Goal: Task Accomplishment & Management: Use online tool/utility

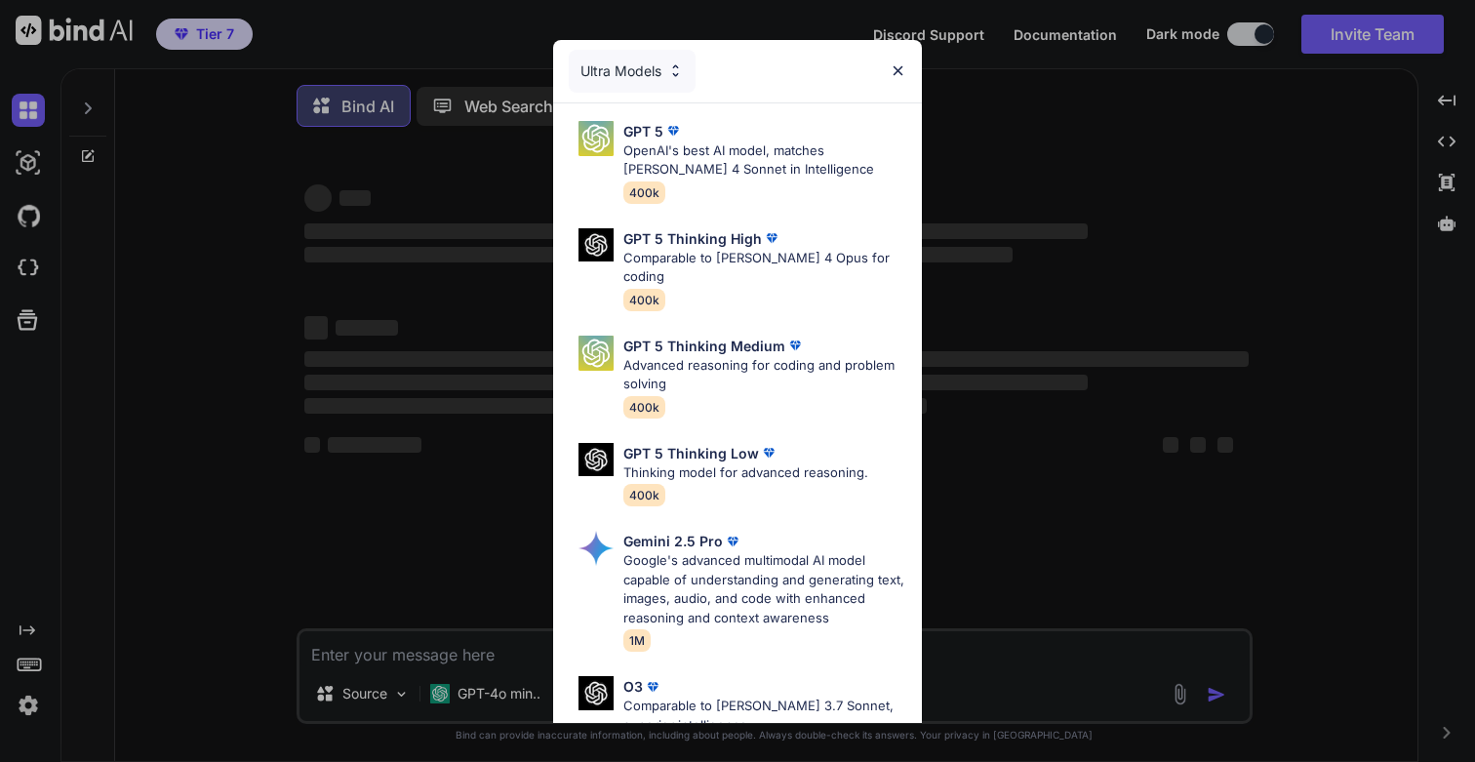
type textarea "x"
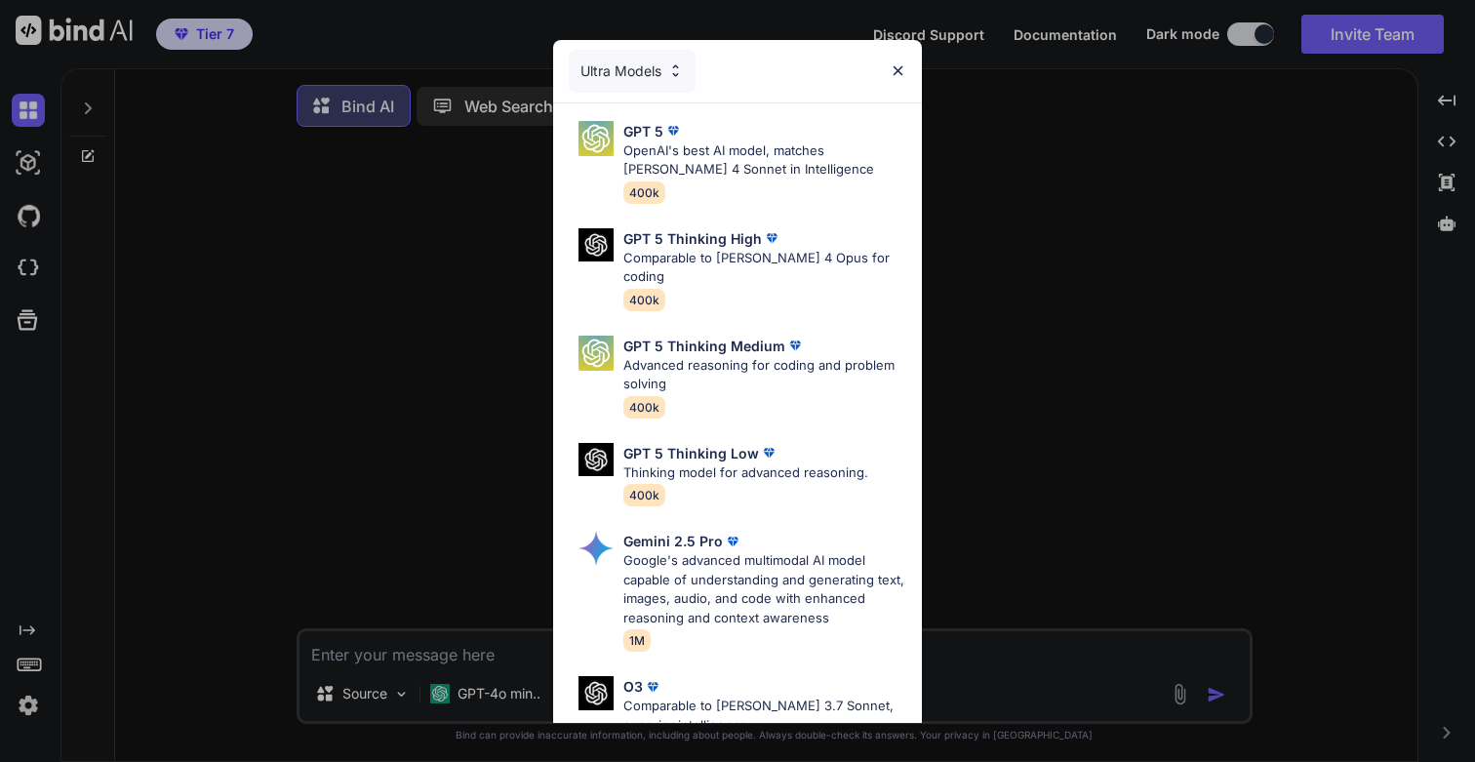
click at [895, 73] on img at bounding box center [898, 70] width 17 height 17
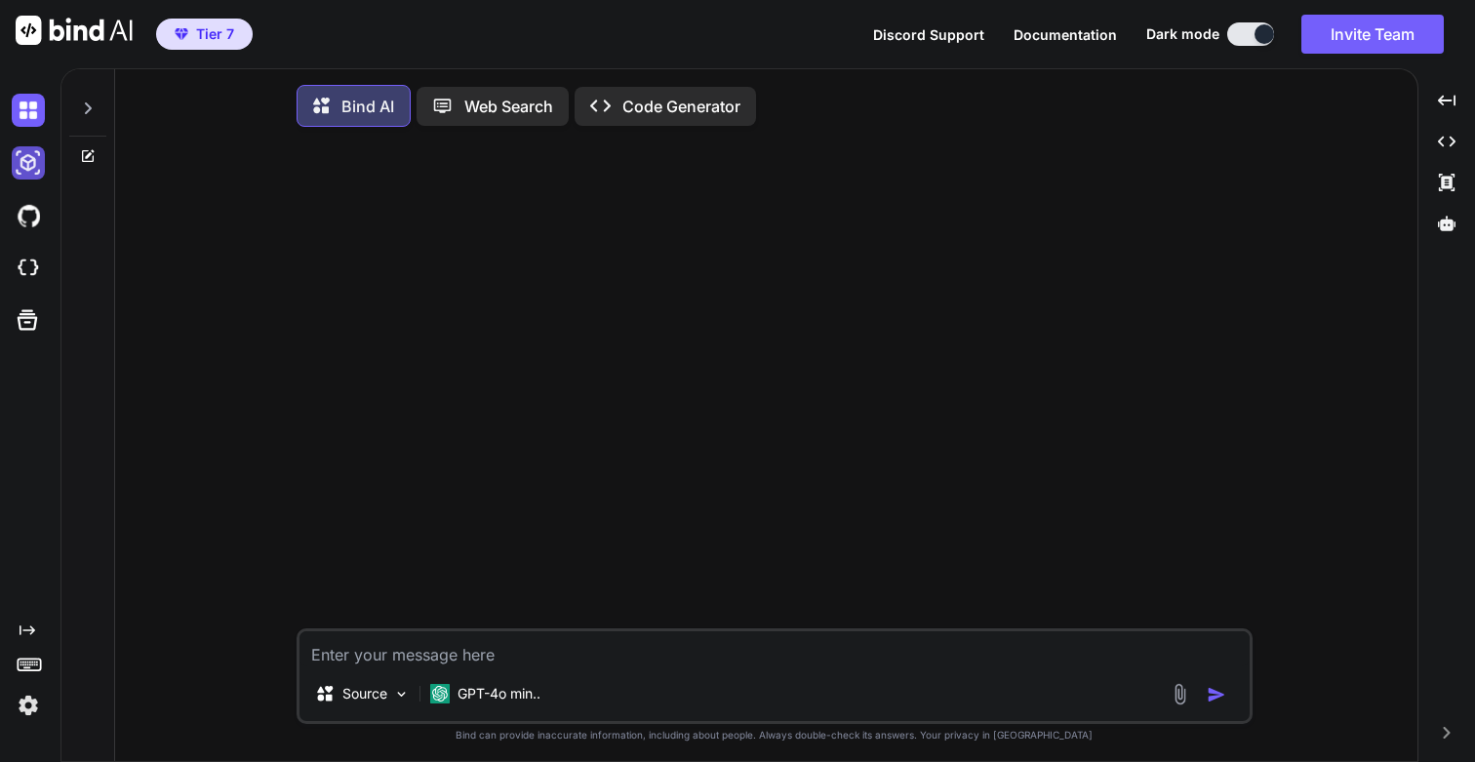
click at [21, 162] on img at bounding box center [28, 162] width 33 height 33
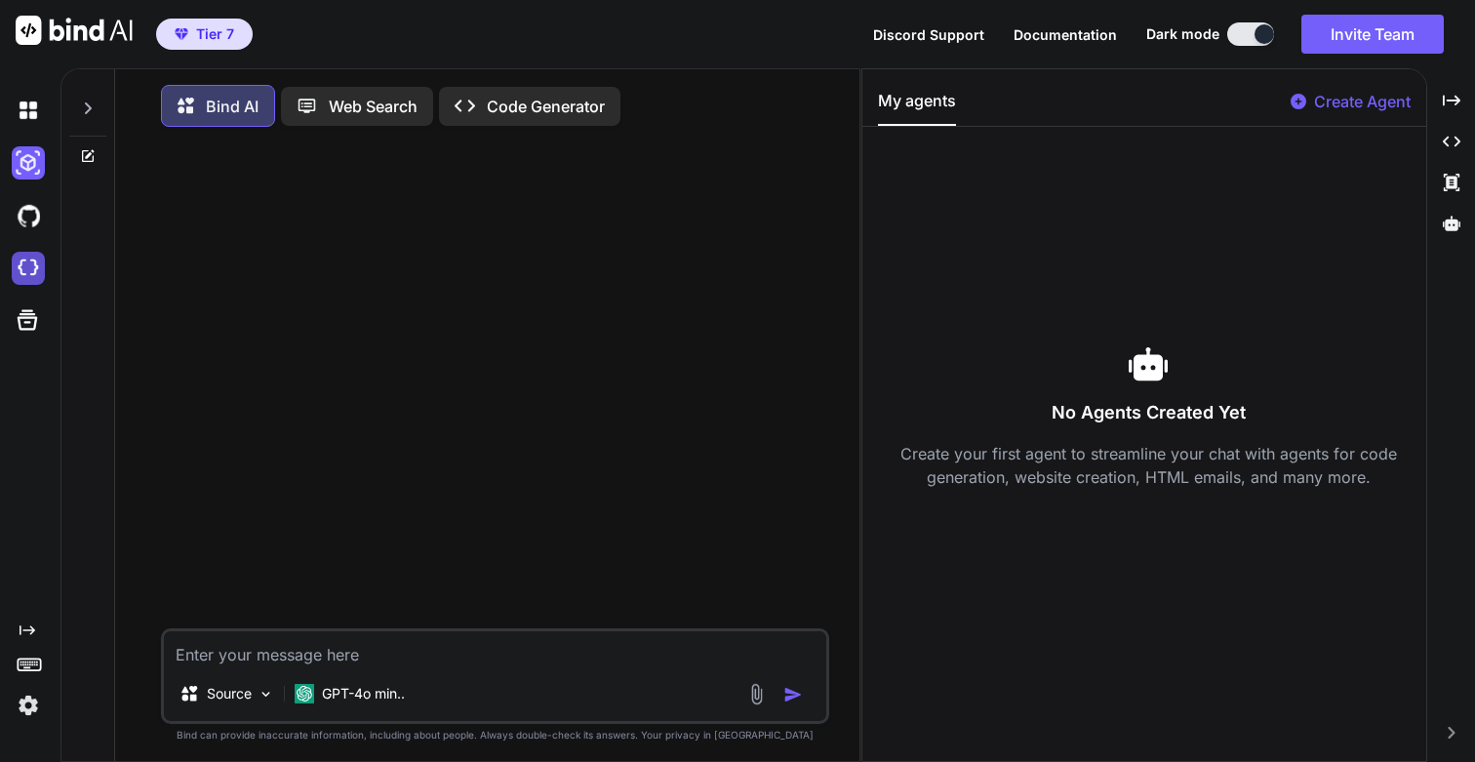
click at [29, 265] on img at bounding box center [28, 268] width 33 height 33
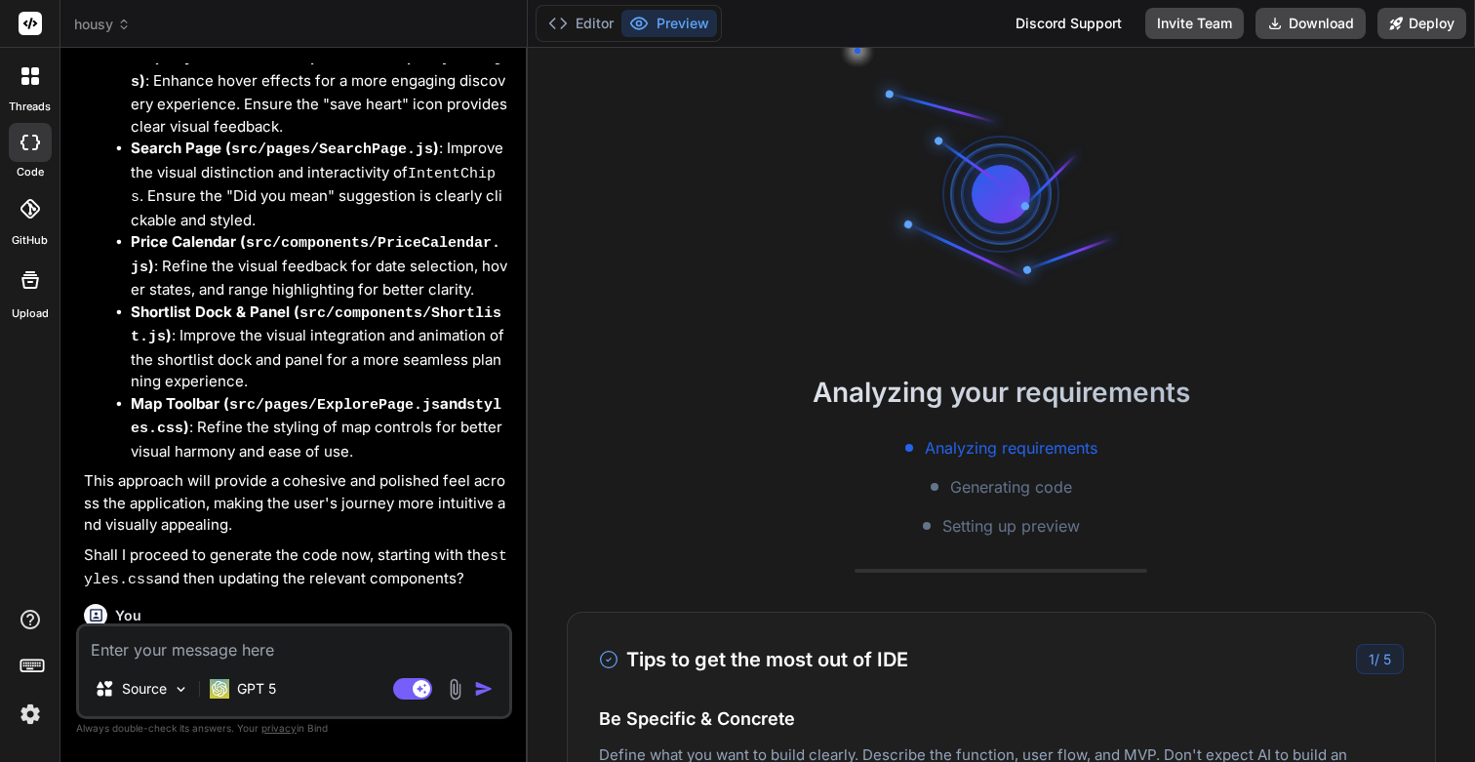
scroll to position [6455, 0]
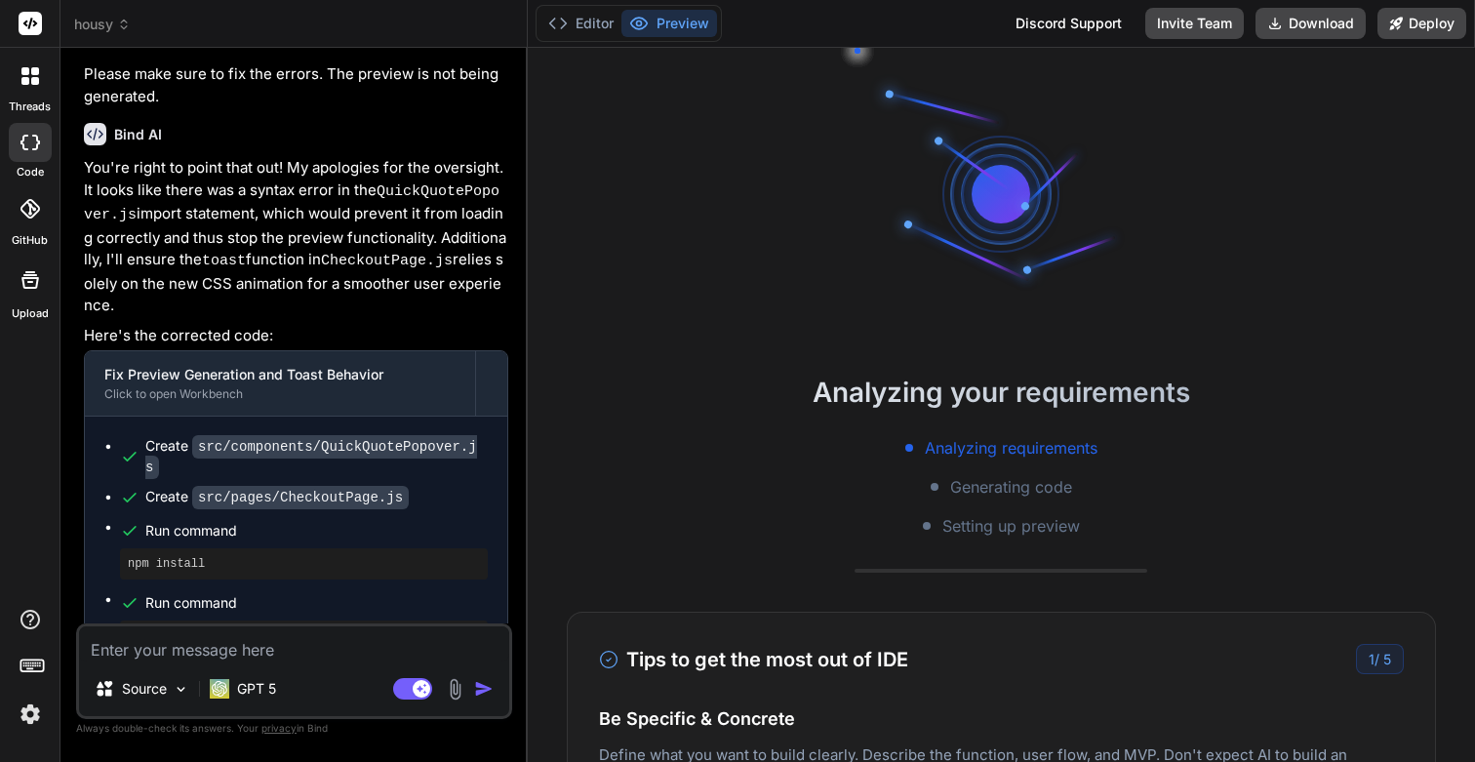
click at [123, 20] on icon at bounding box center [124, 21] width 6 height 3
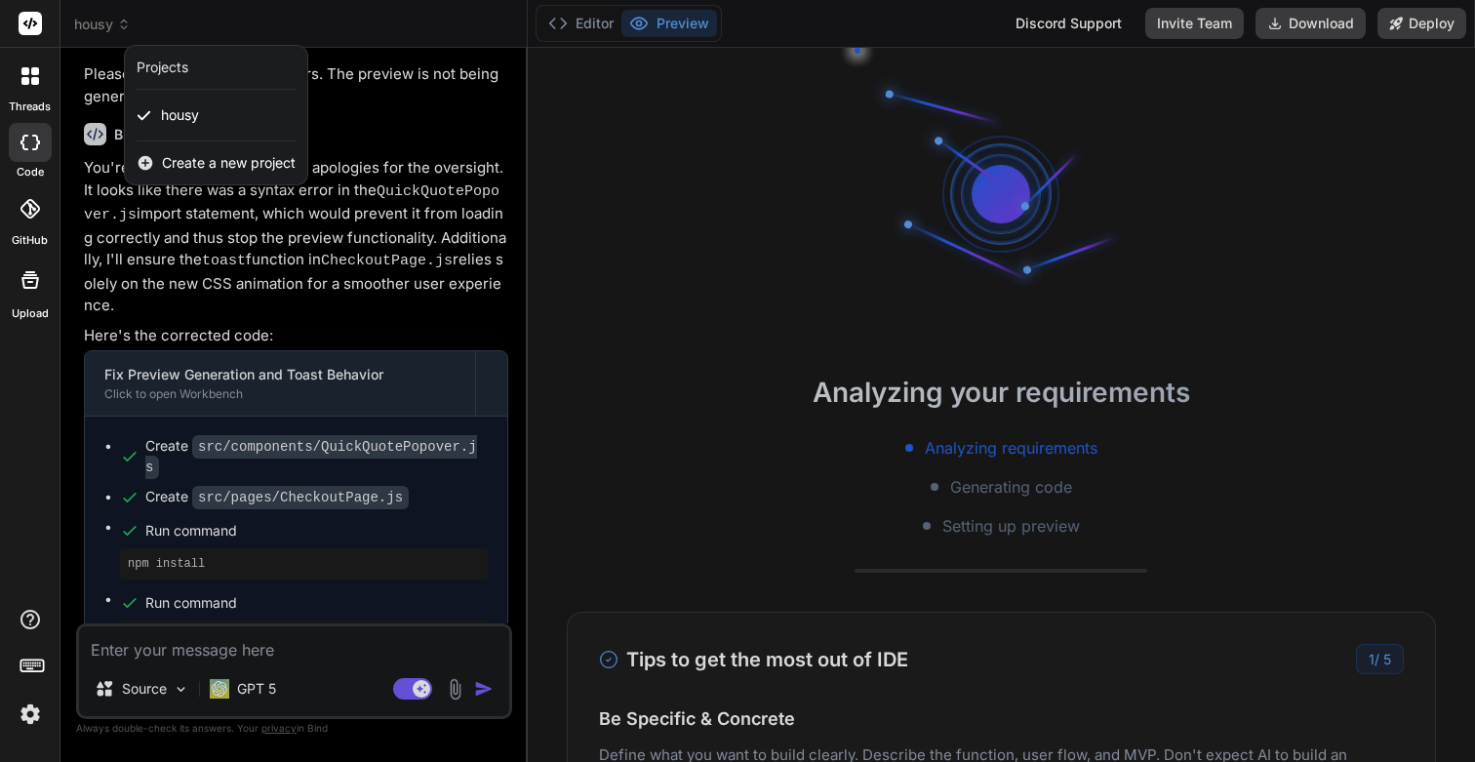
click at [422, 495] on div at bounding box center [737, 381] width 1475 height 762
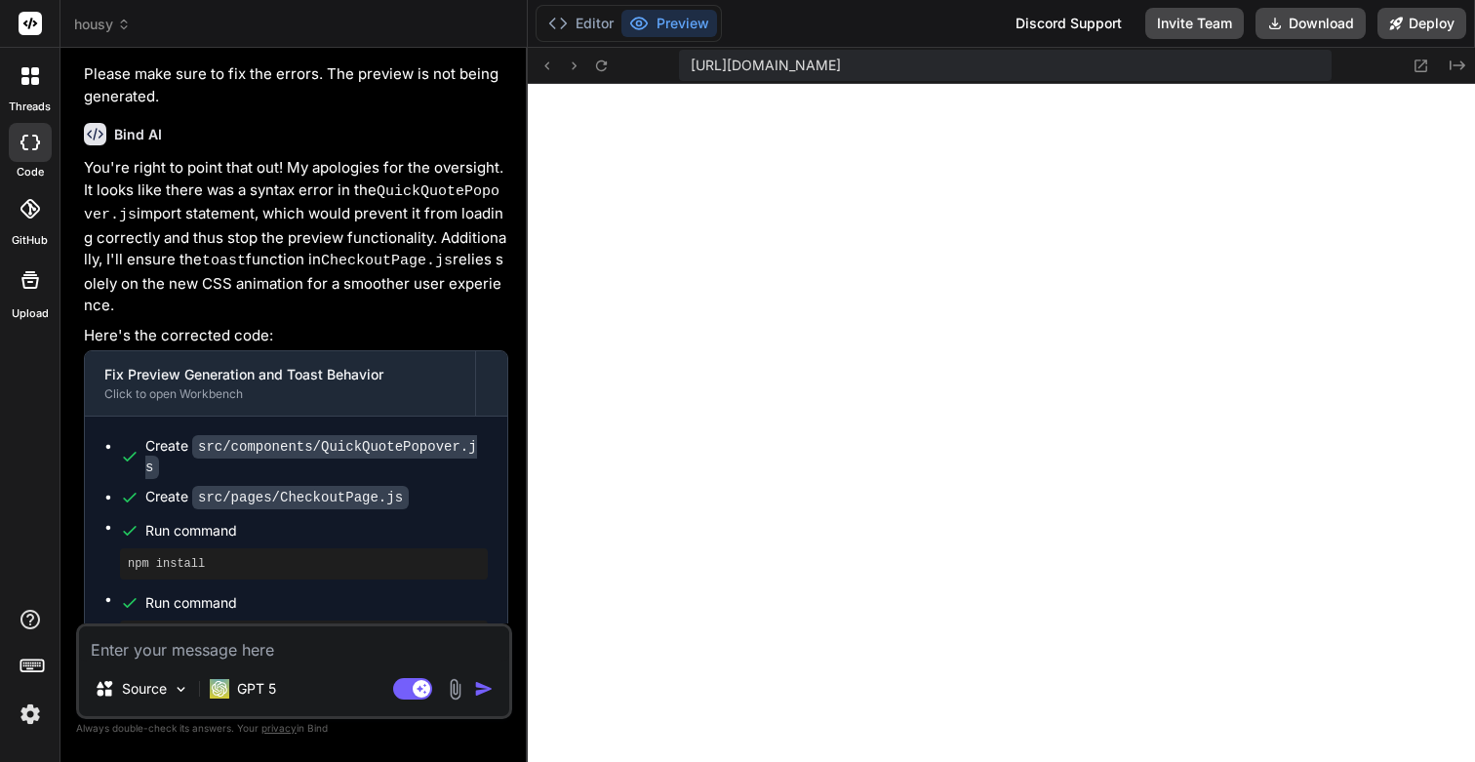
scroll to position [3132, 0]
type textarea "x"
click at [114, 26] on span "housy" at bounding box center [102, 25] width 57 height 20
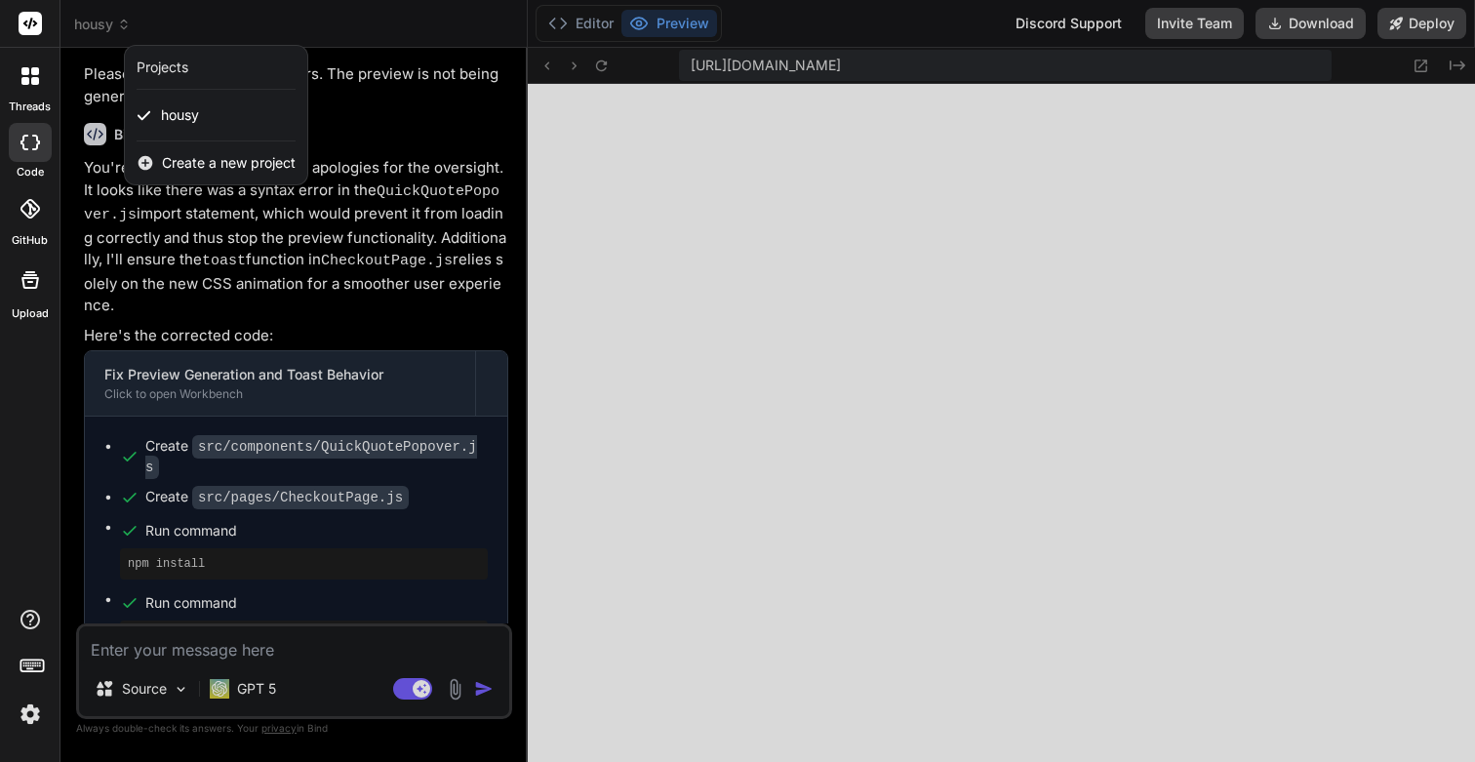
click at [181, 168] on span "Create a new project" at bounding box center [229, 163] width 134 height 20
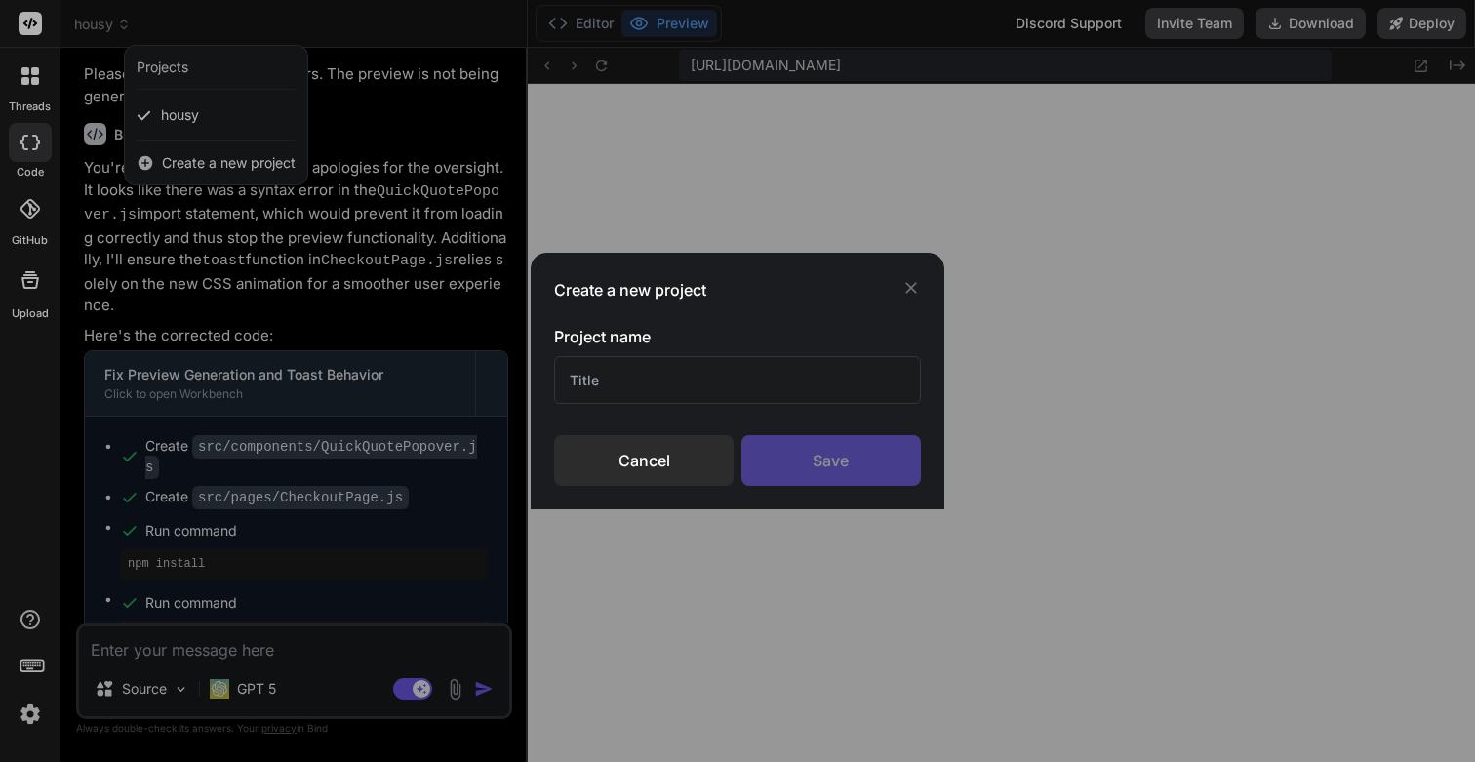
click at [640, 389] on input "text" at bounding box center [737, 380] width 366 height 48
paste input "aiagentz.ai"
click at [583, 381] on input "AIagentz" at bounding box center [737, 380] width 366 height 48
type input "AI Agentz"
click at [870, 465] on div "Save" at bounding box center [830, 460] width 179 height 51
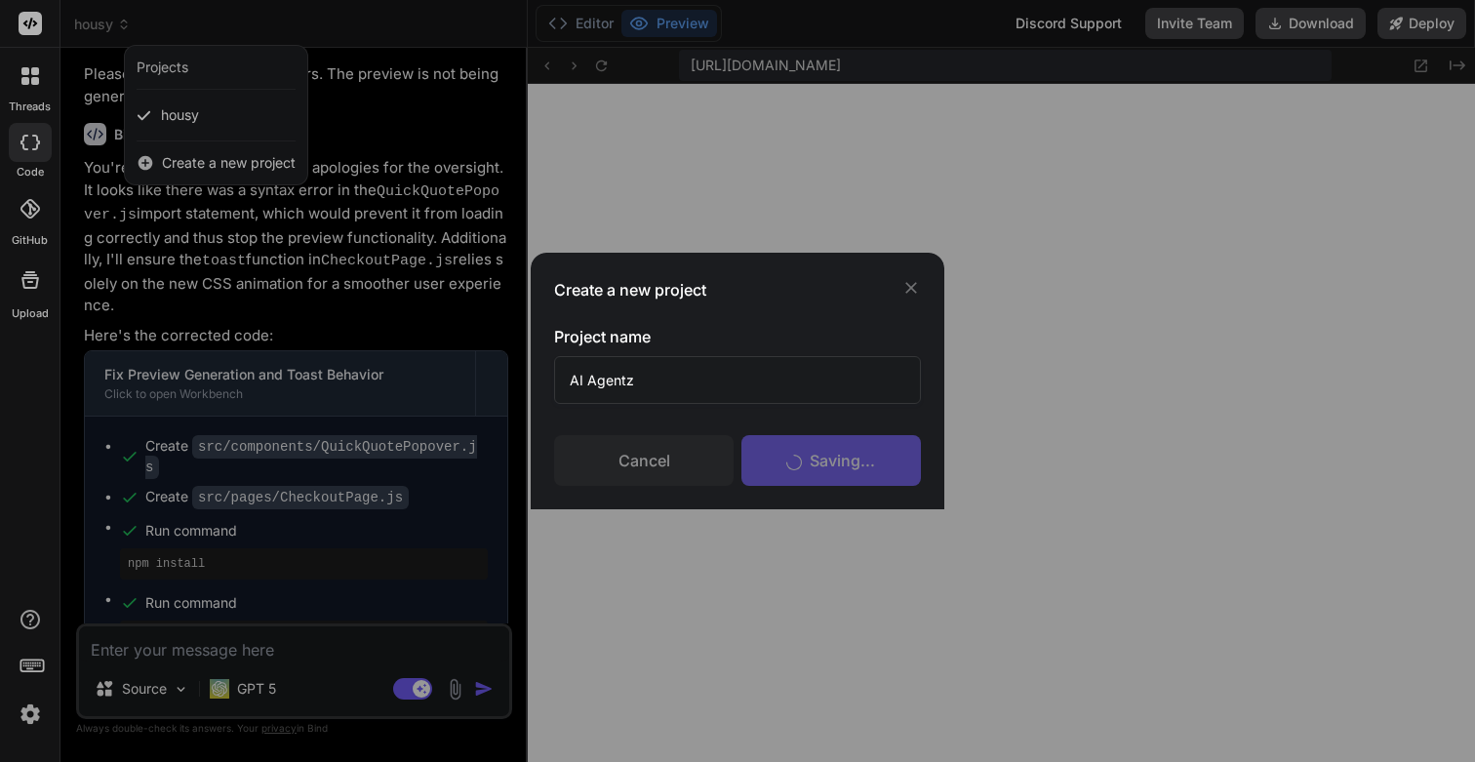
scroll to position [3225, 0]
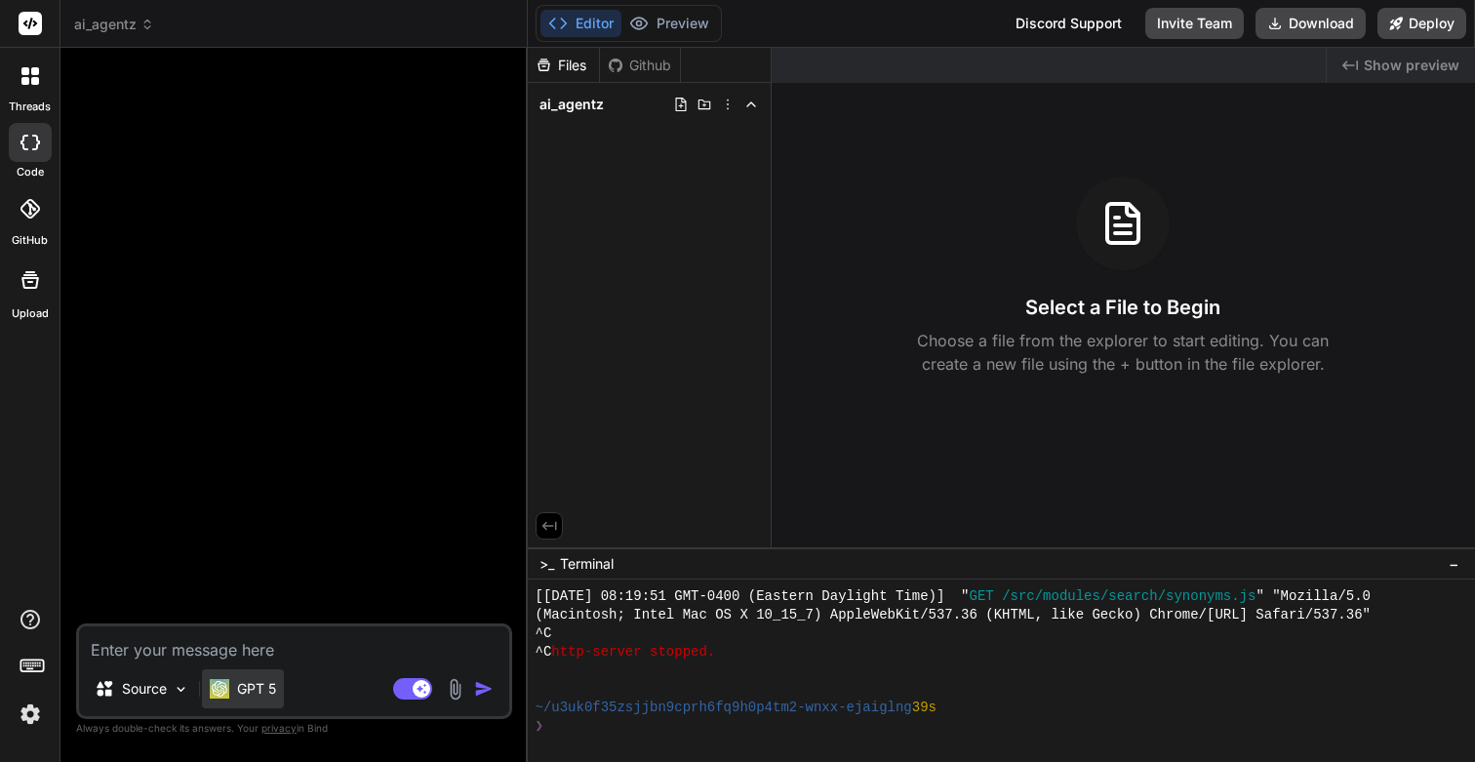
click at [259, 680] on p "GPT 5" at bounding box center [256, 689] width 39 height 20
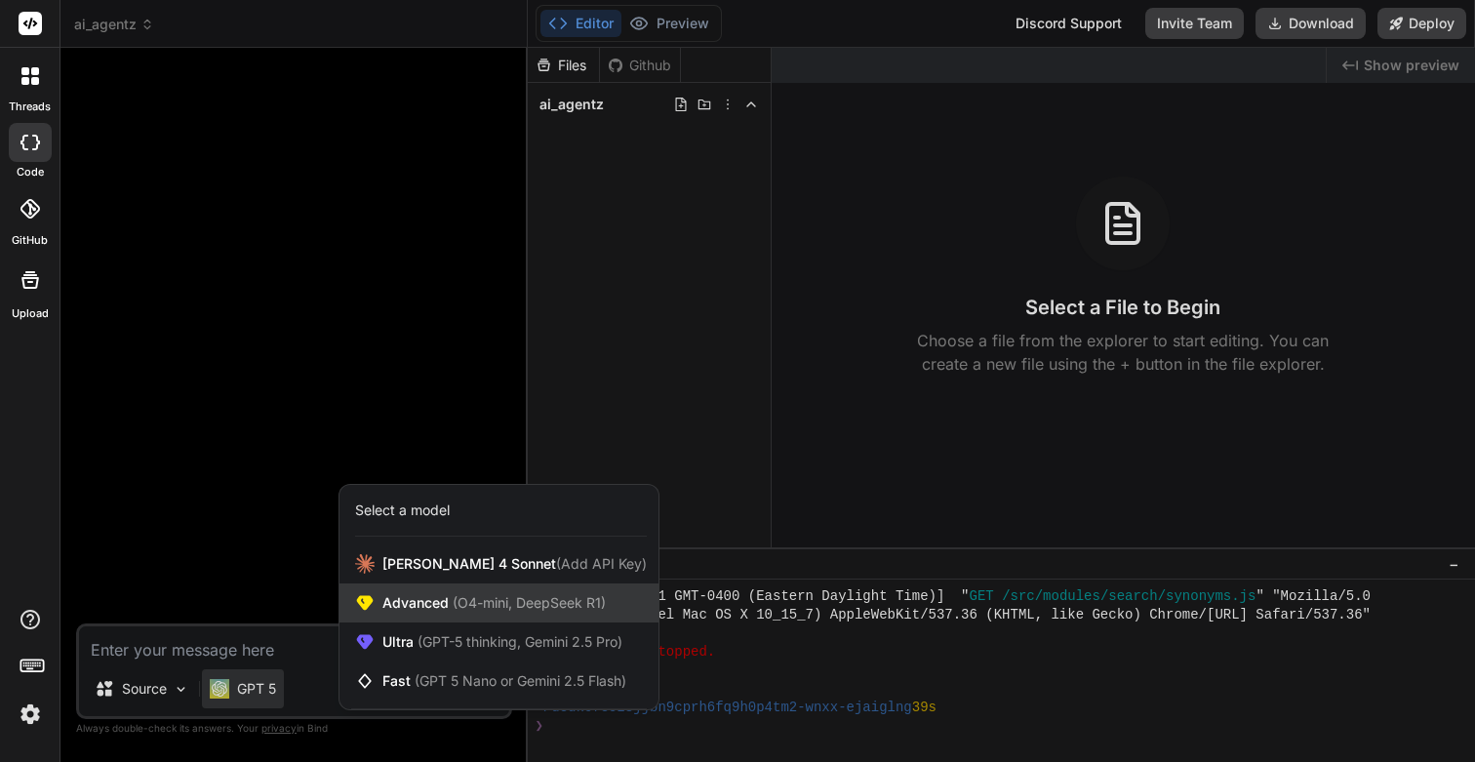
click at [432, 597] on span "Advanced (O4-mini, DeepSeek R1)" at bounding box center [493, 603] width 223 height 20
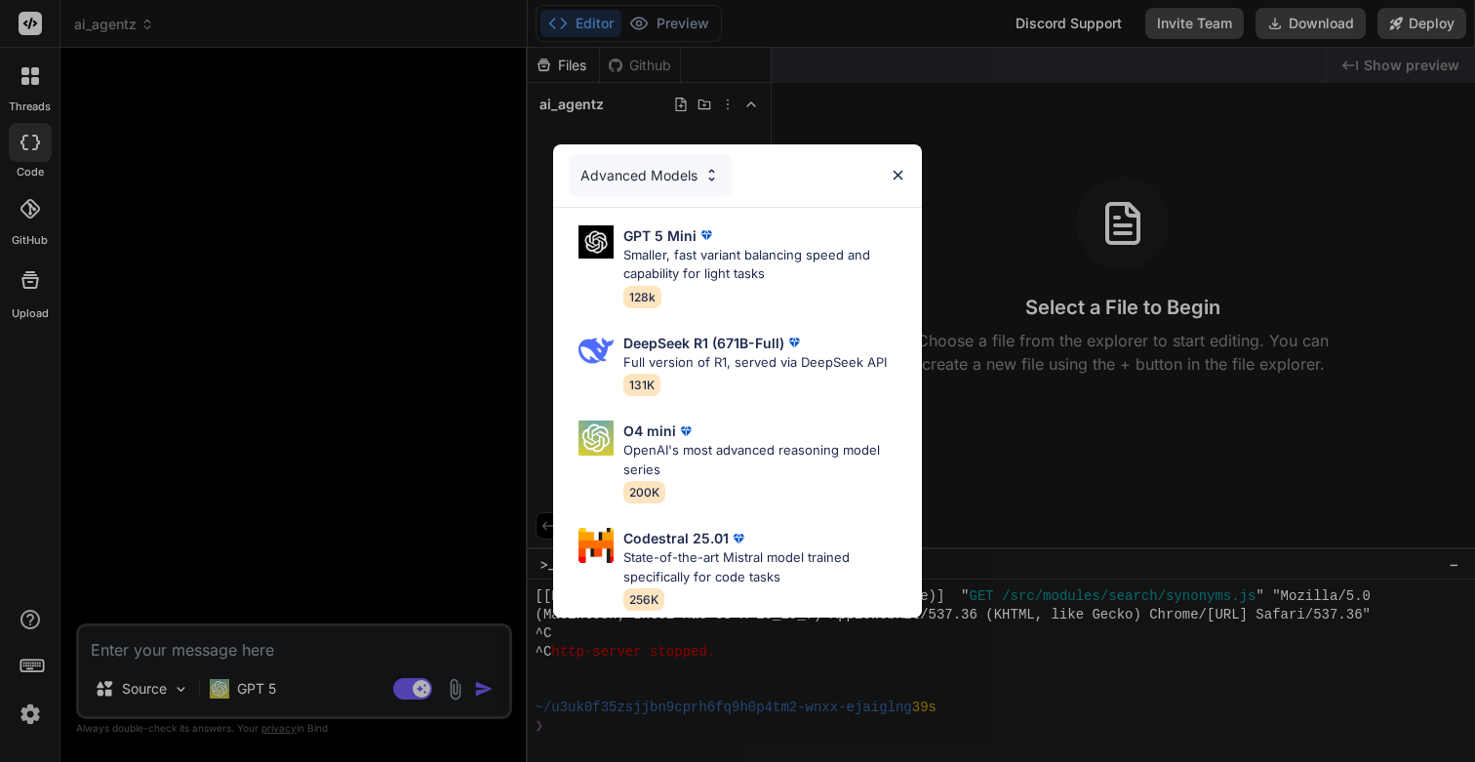
click at [669, 168] on div "Advanced Models" at bounding box center [650, 175] width 163 height 43
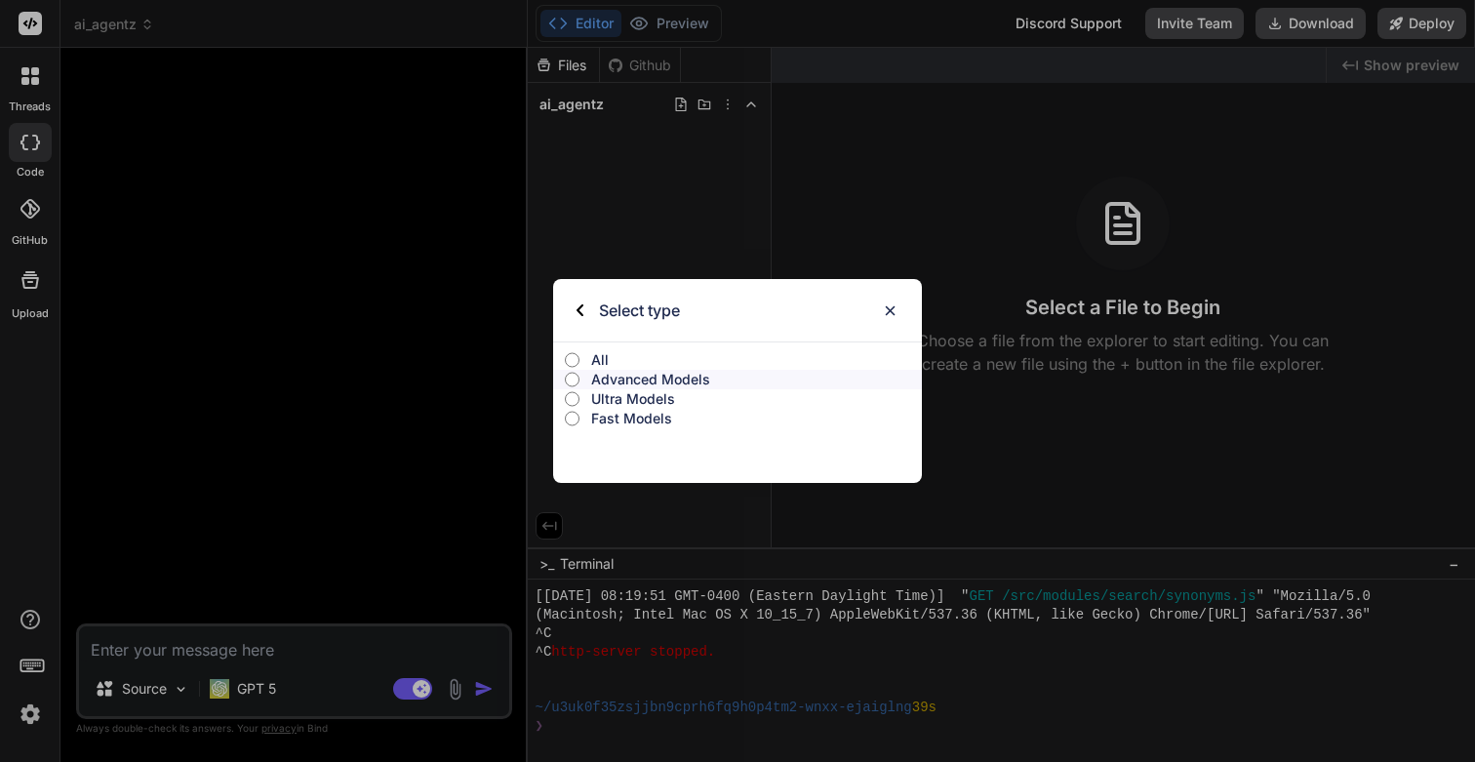
click at [589, 356] on label "All" at bounding box center [737, 360] width 369 height 20
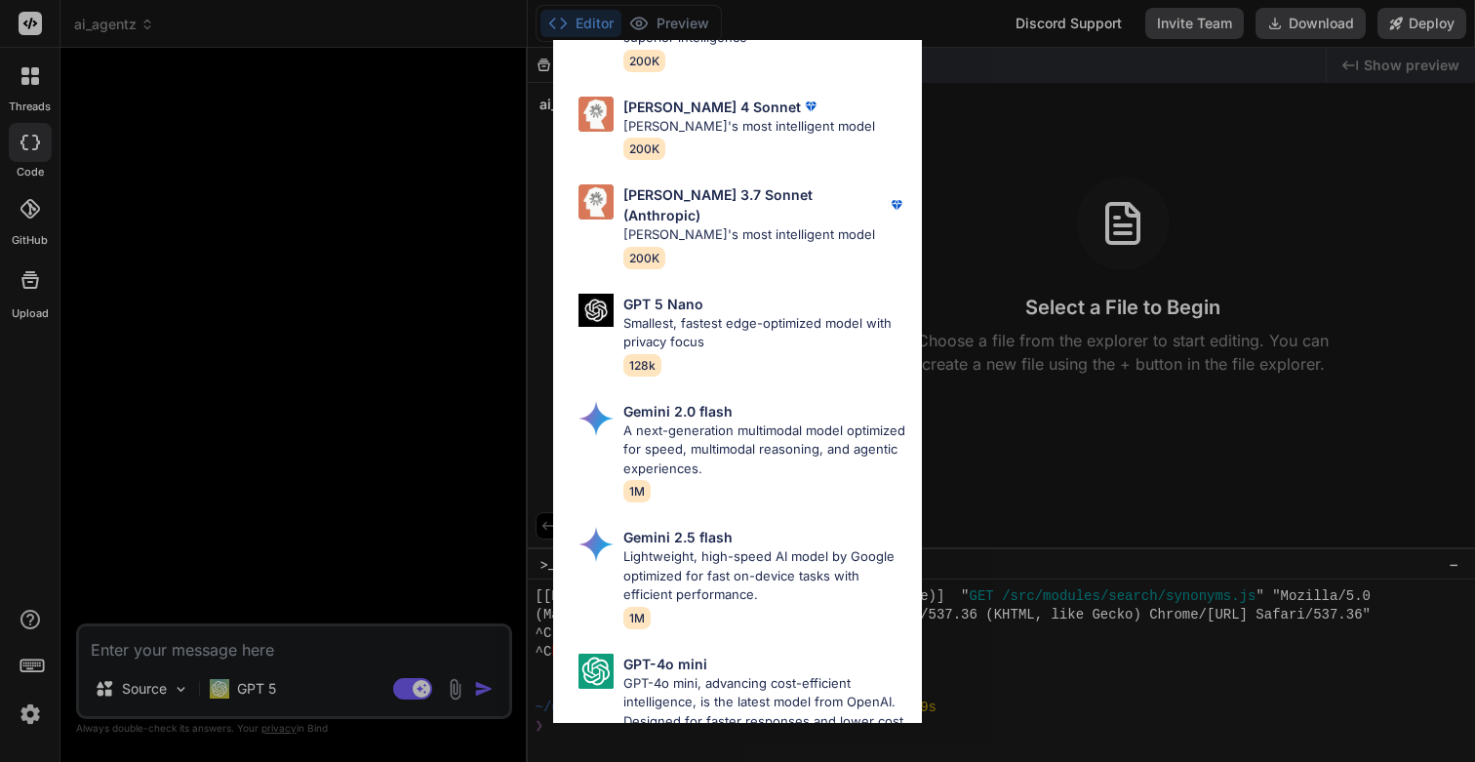
scroll to position [0, 0]
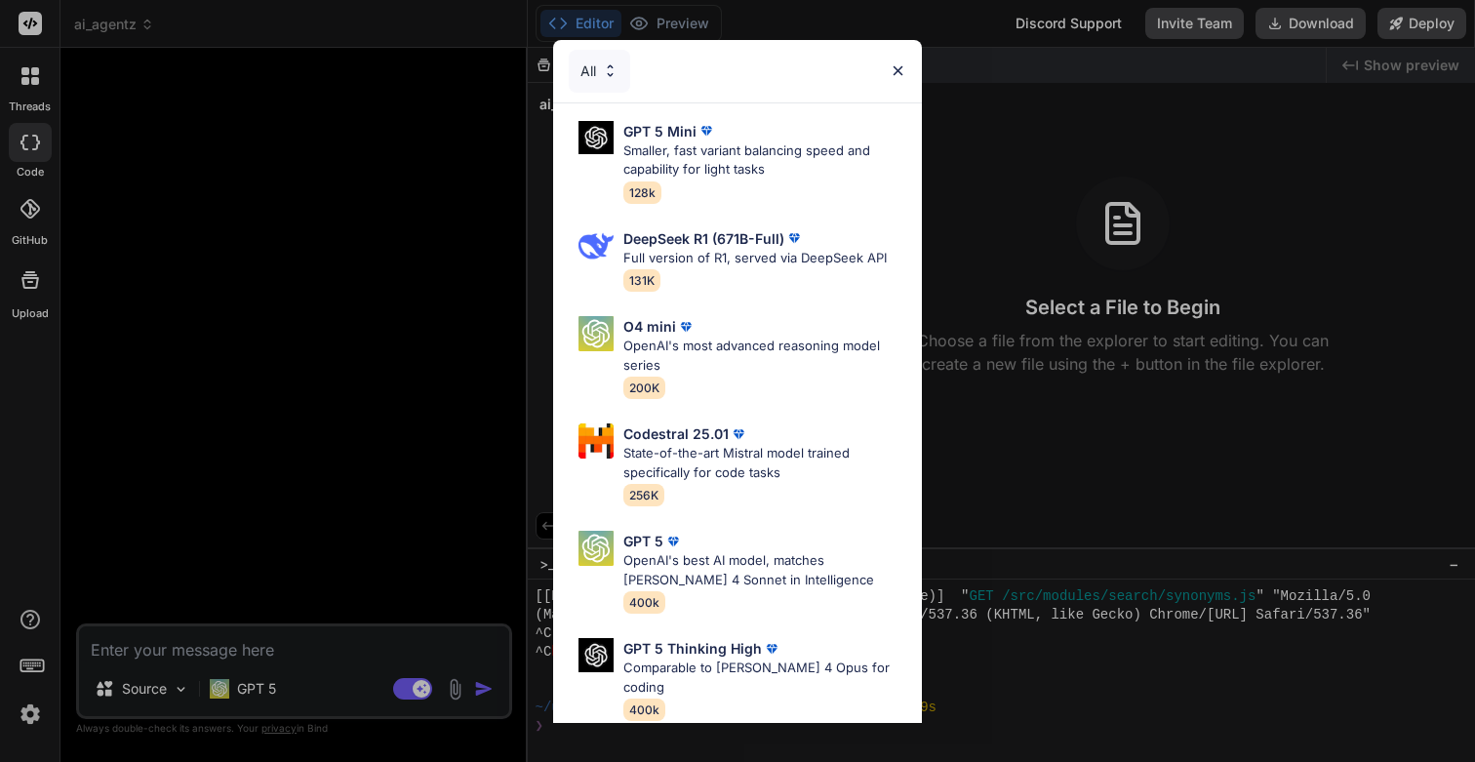
click at [595, 74] on div "All" at bounding box center [599, 71] width 61 height 43
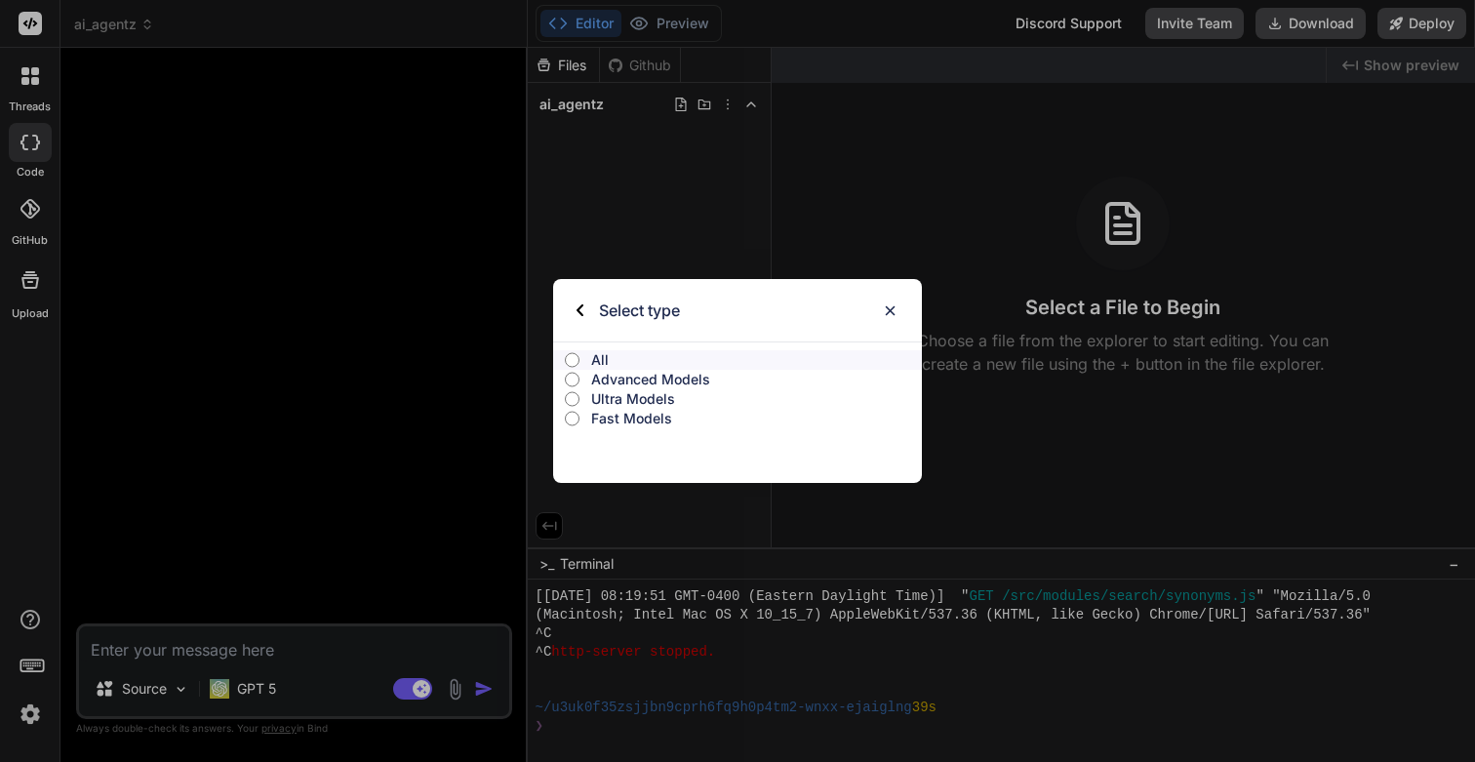
click at [591, 377] on p "Advanced Models" at bounding box center [756, 380] width 331 height 20
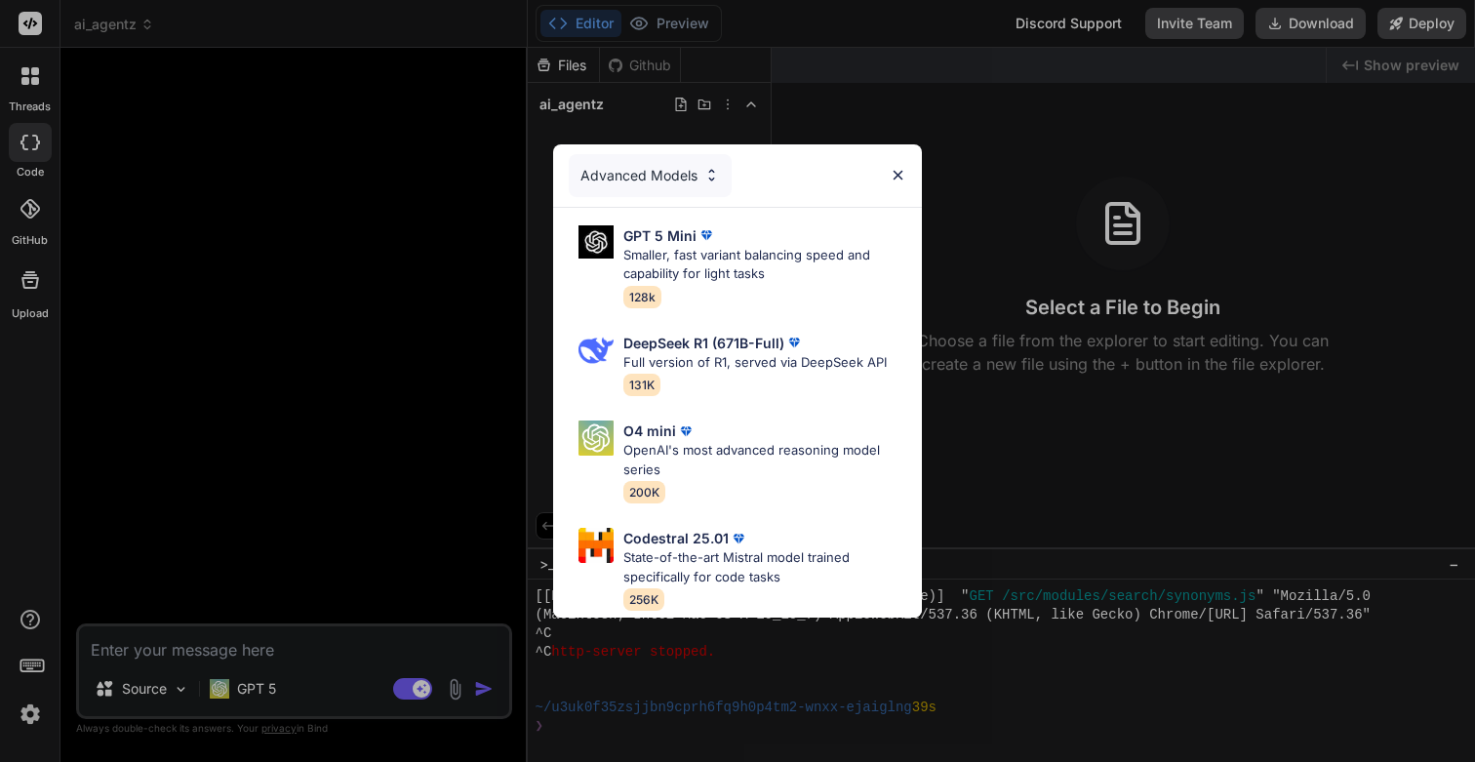
click at [657, 181] on div "Advanced Models" at bounding box center [650, 175] width 163 height 43
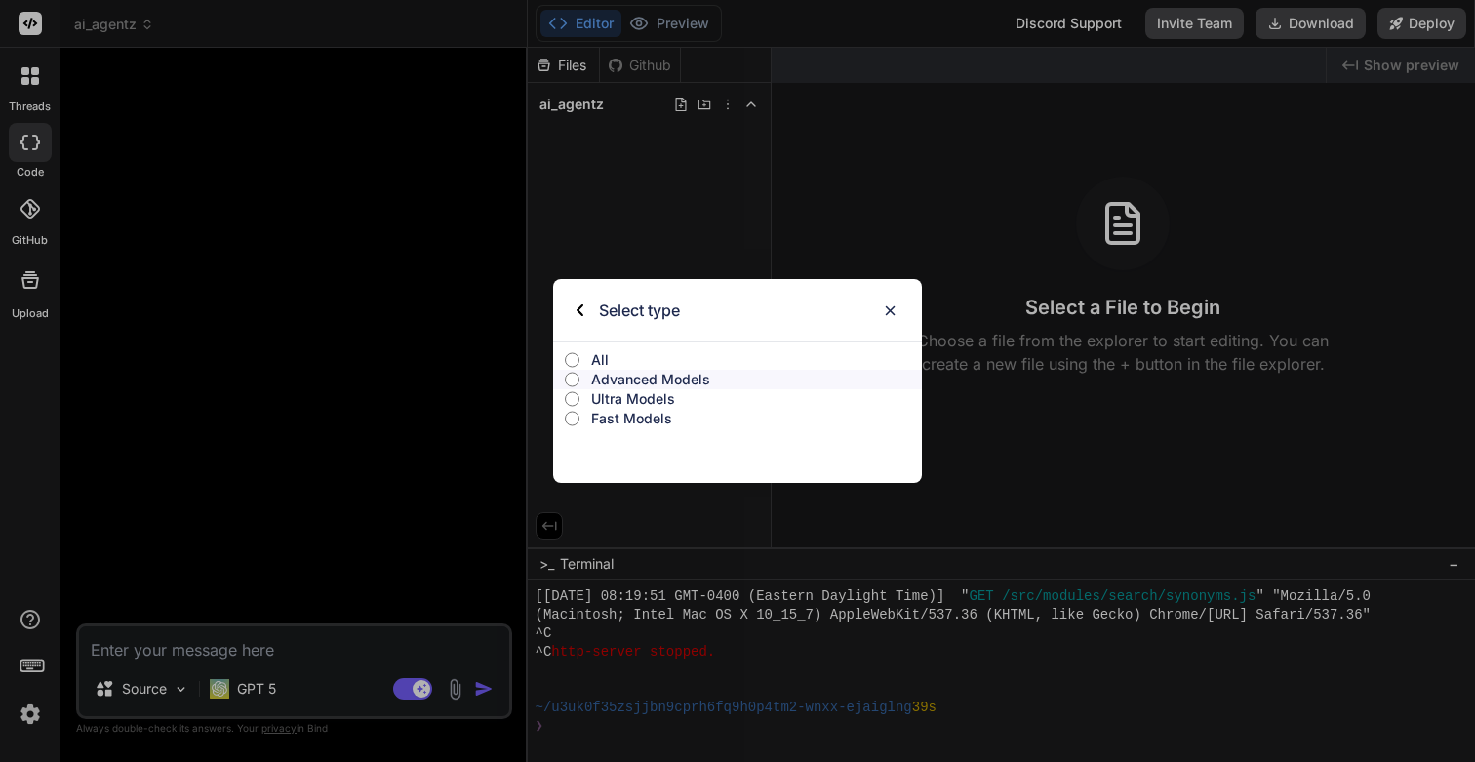
click at [628, 395] on p "Ultra Models" at bounding box center [756, 399] width 331 height 20
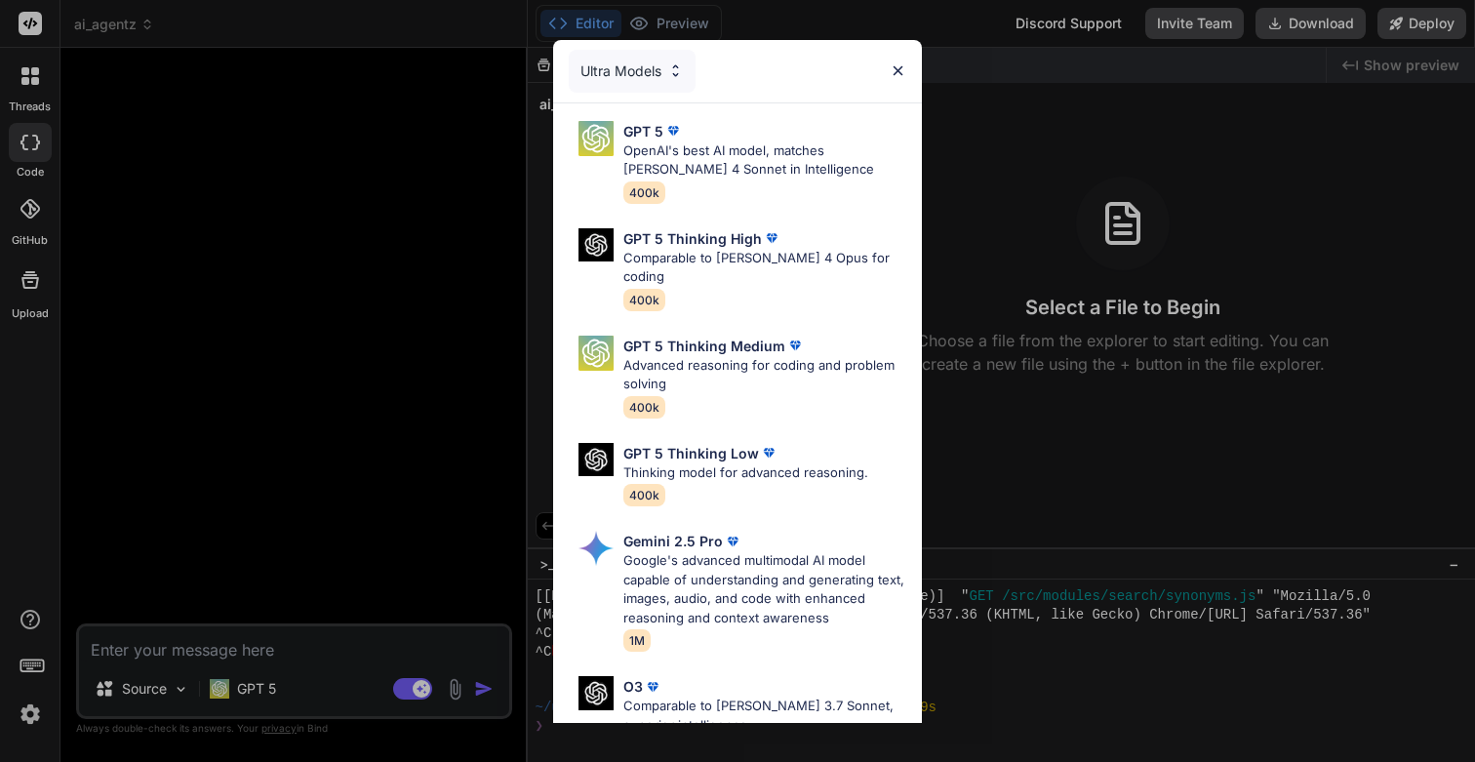
click at [636, 60] on div "Ultra Models" at bounding box center [632, 71] width 127 height 43
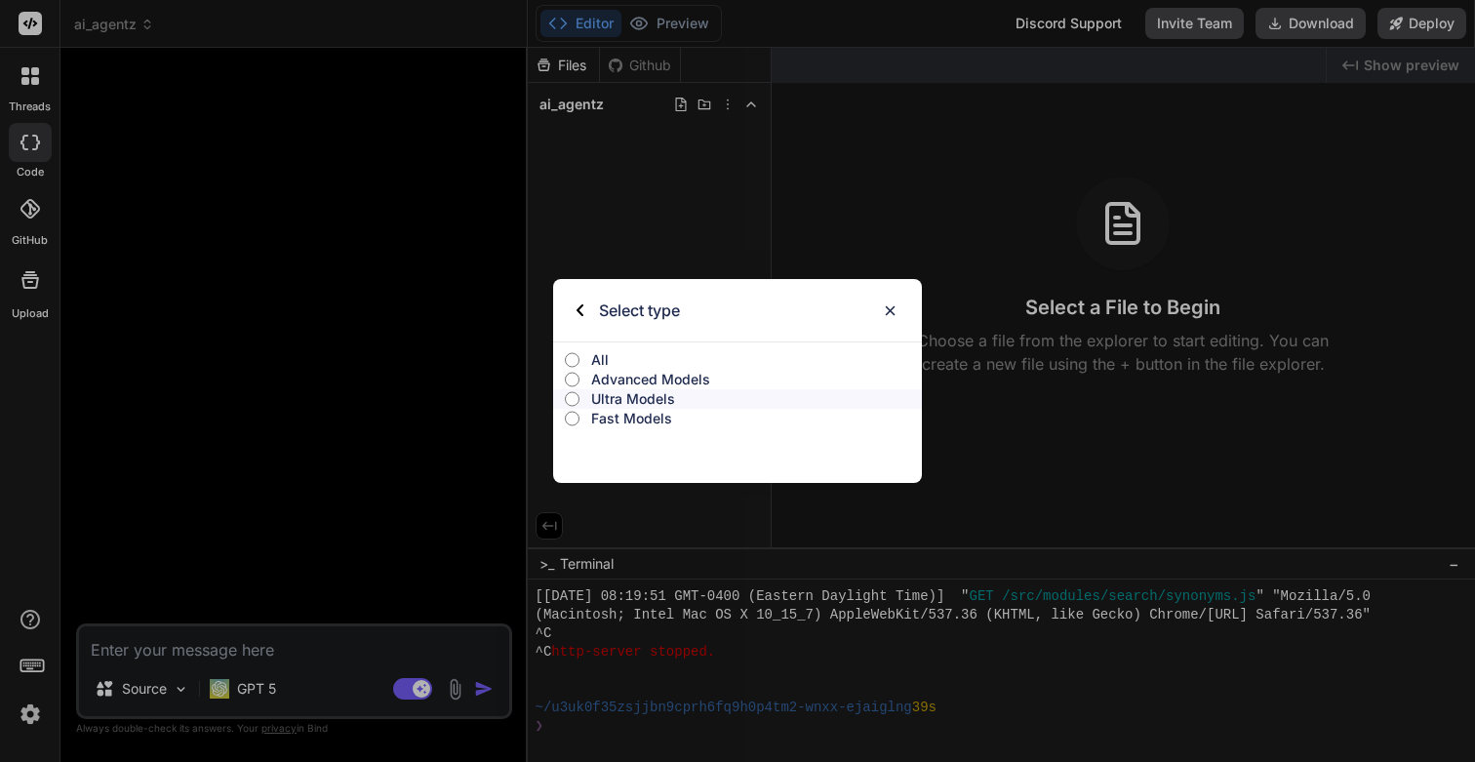
click at [588, 365] on label "All" at bounding box center [737, 360] width 369 height 20
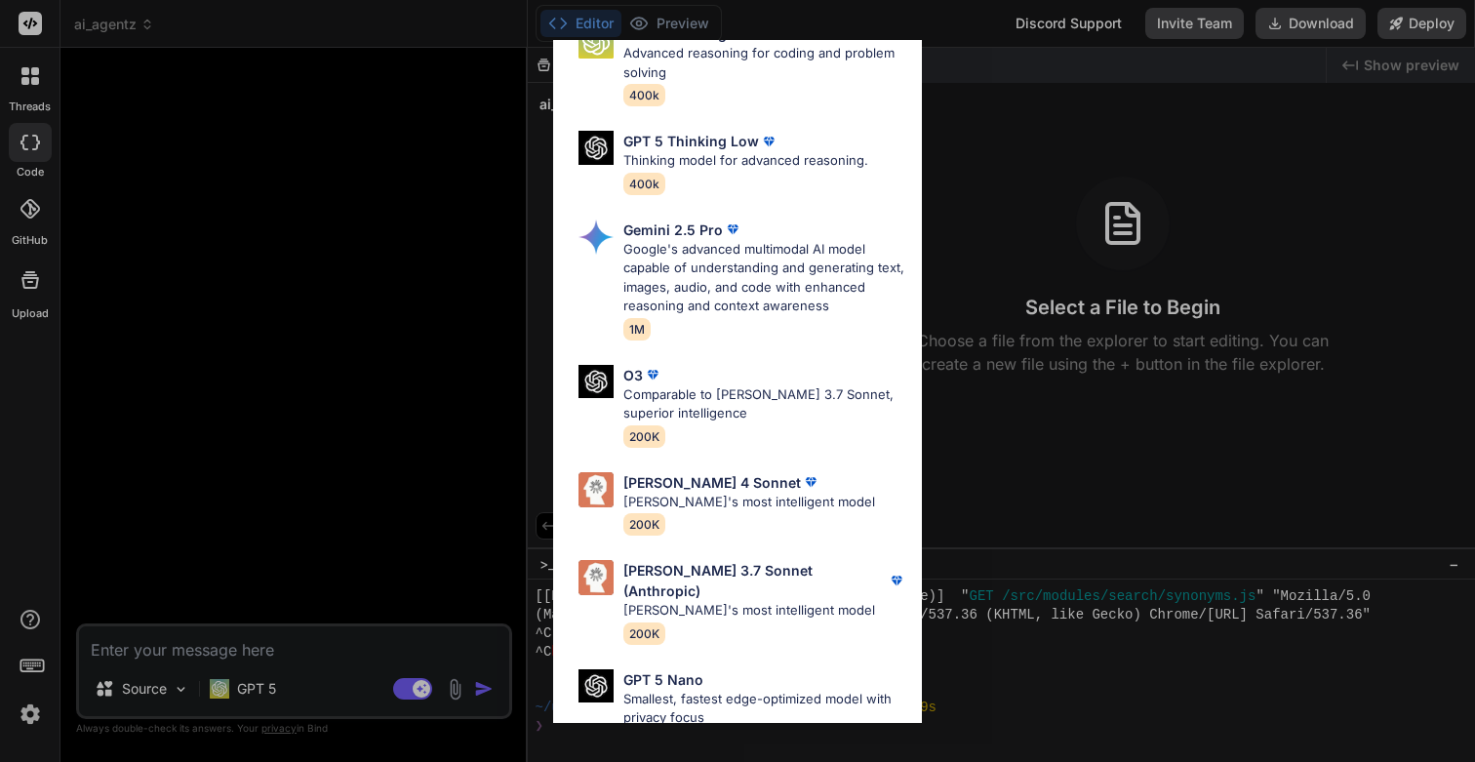
scroll to position [586, 0]
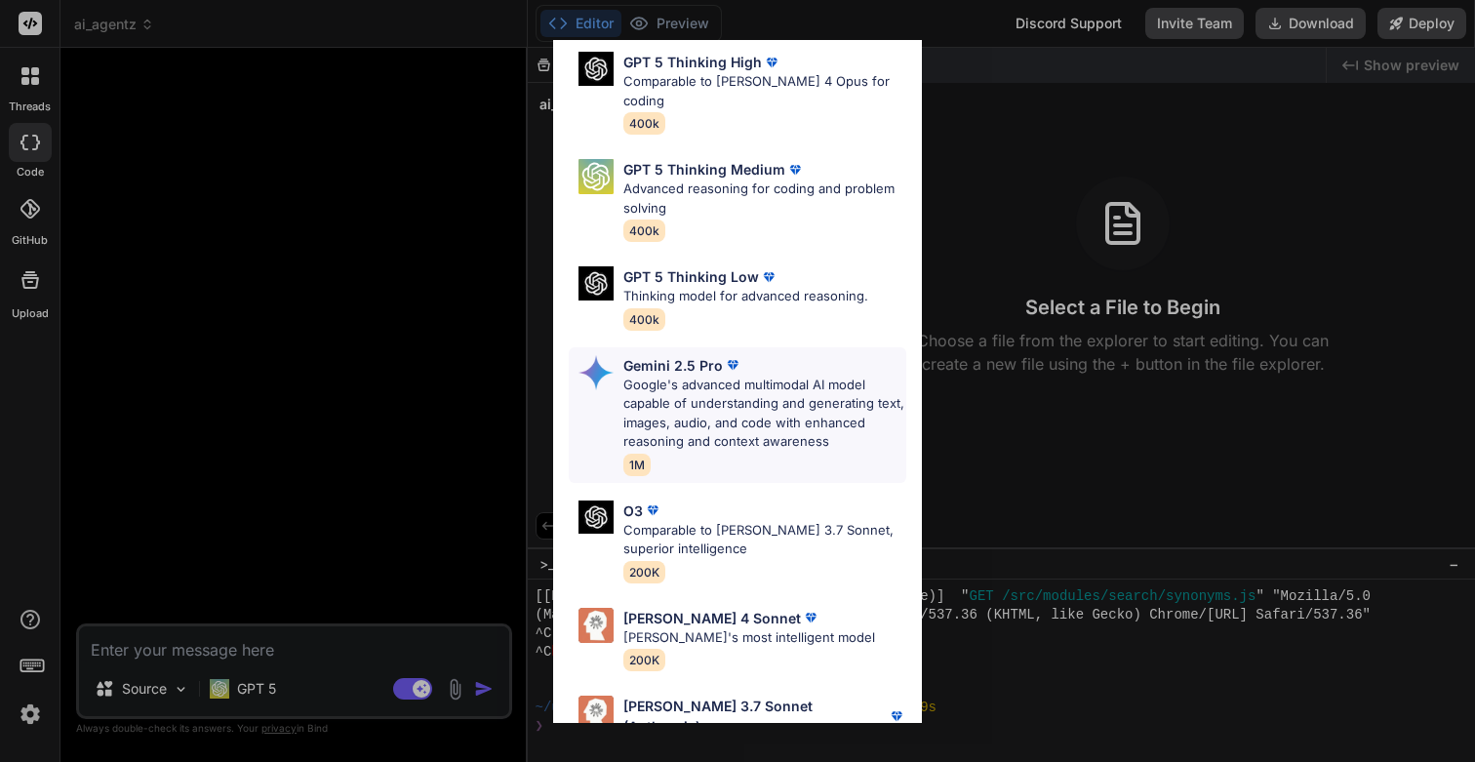
click at [691, 376] on p "Google's advanced multimodal AI model capable of understanding and generating t…" at bounding box center [764, 414] width 283 height 76
type textarea "x"
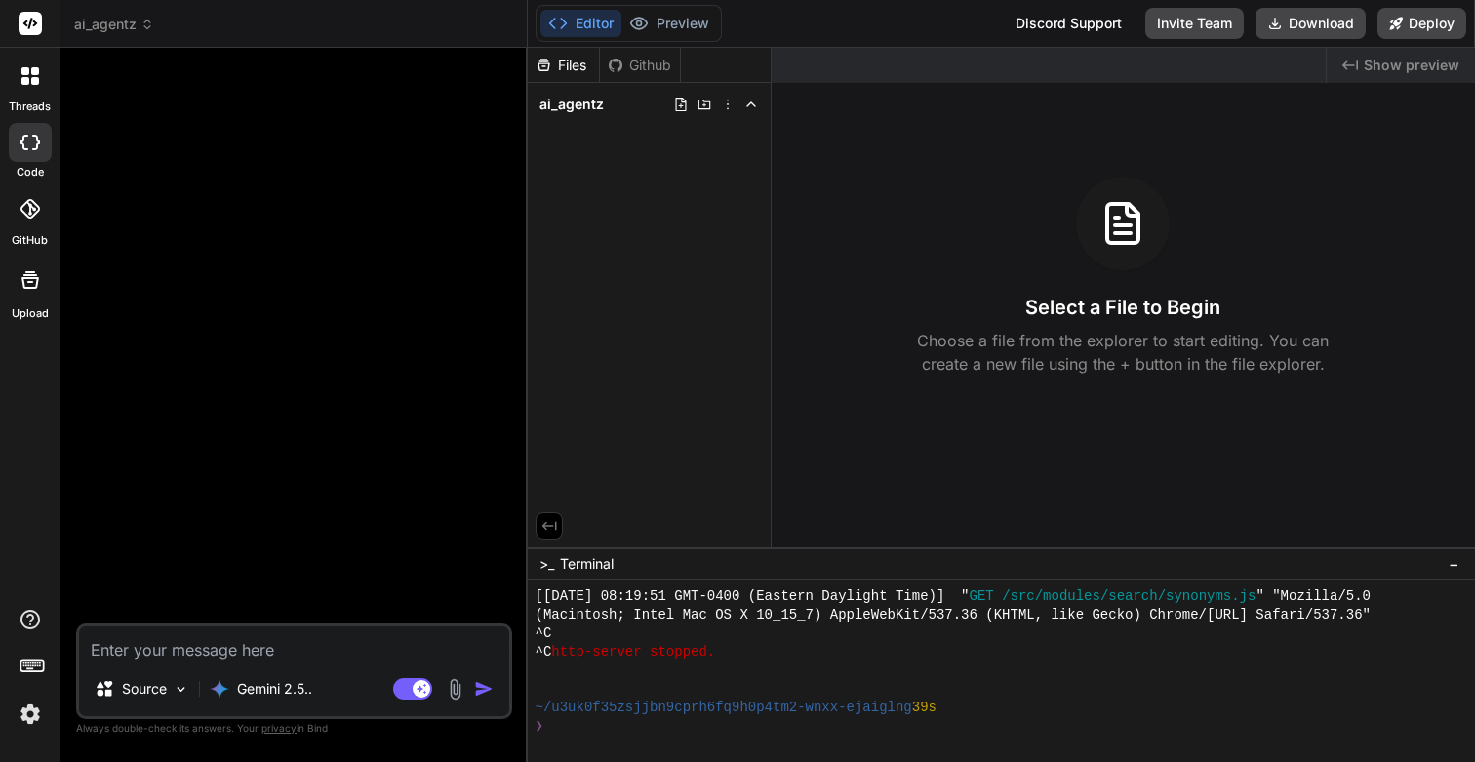
click at [226, 397] on div at bounding box center [296, 343] width 432 height 560
